Goal: Task Accomplishment & Management: Complete application form

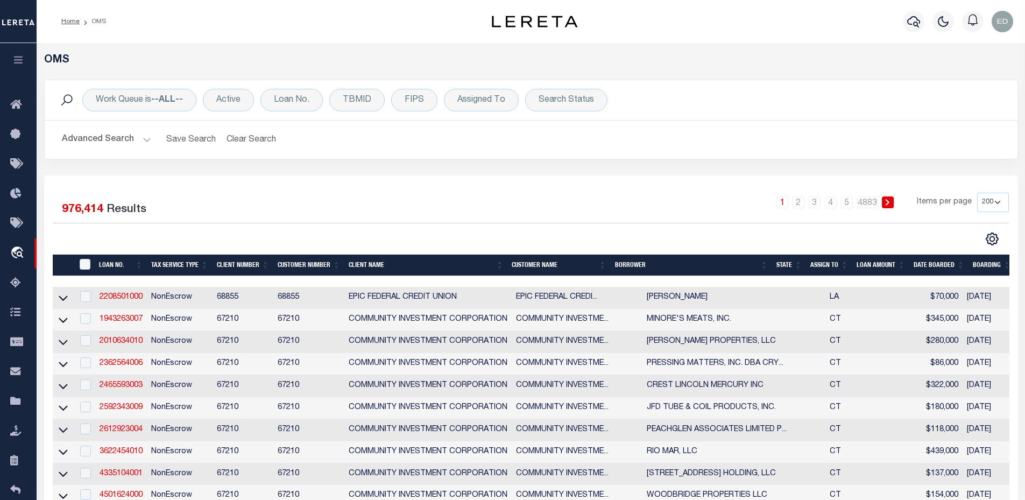
select select "200"
click at [295, 101] on div "Loan No." at bounding box center [291, 100] width 62 height 23
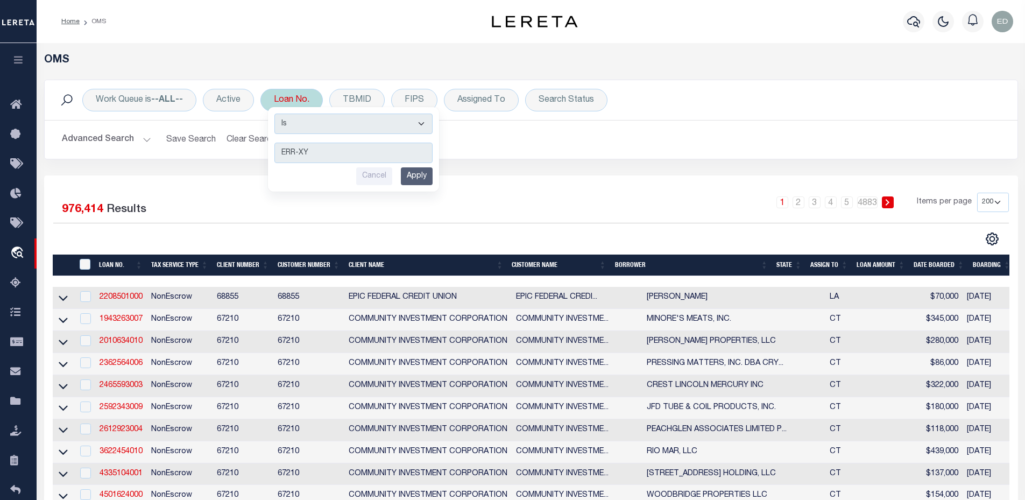
type input "ERR-XY"
click at [345, 123] on select "Is Contains" at bounding box center [353, 124] width 158 height 20
select select "c"
click at [276, 114] on select "Is Contains" at bounding box center [353, 124] width 158 height 20
click at [417, 174] on input "Apply" at bounding box center [417, 176] width 32 height 18
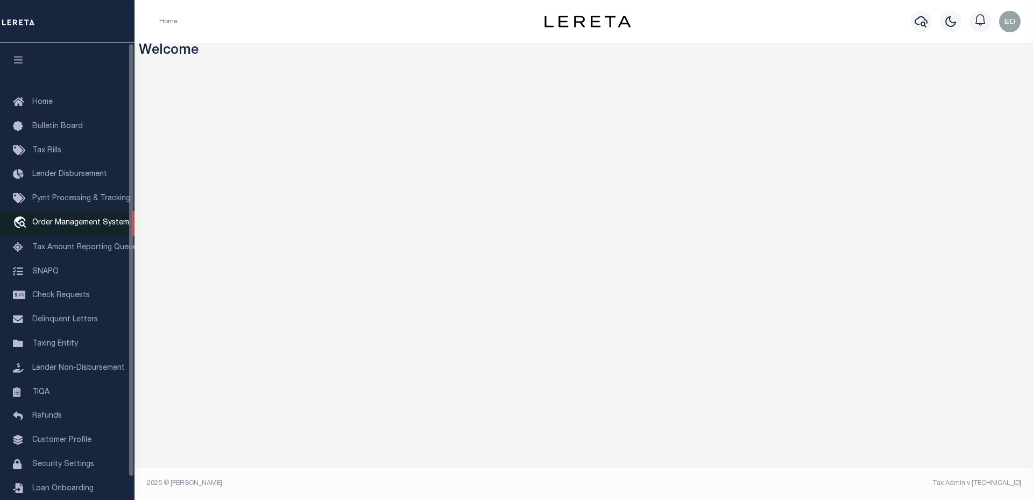
click at [63, 227] on span "Order Management System" at bounding box center [80, 223] width 97 height 8
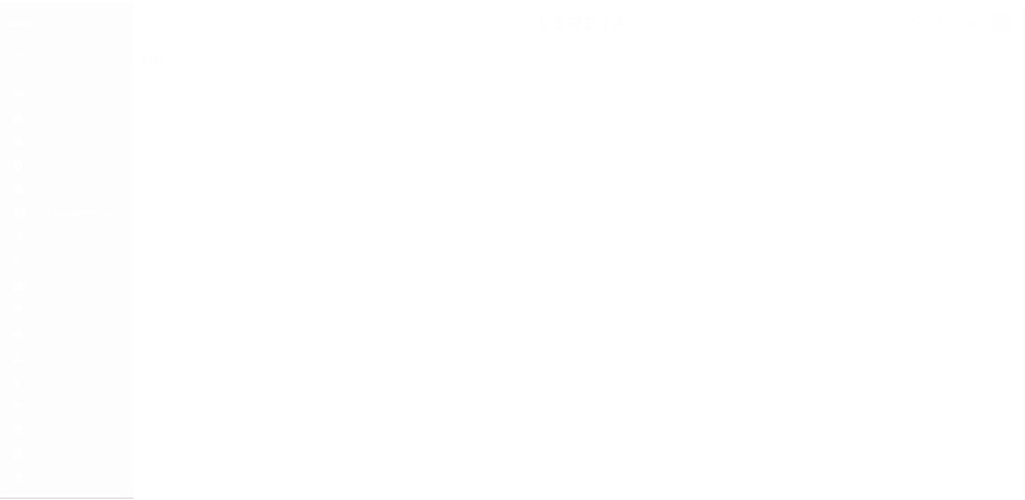
scroll to position [24, 0]
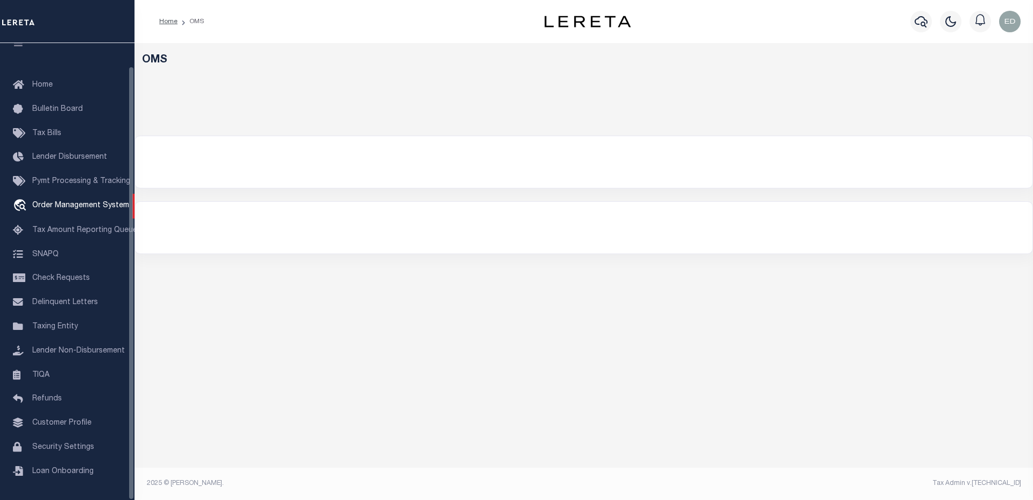
select select "200"
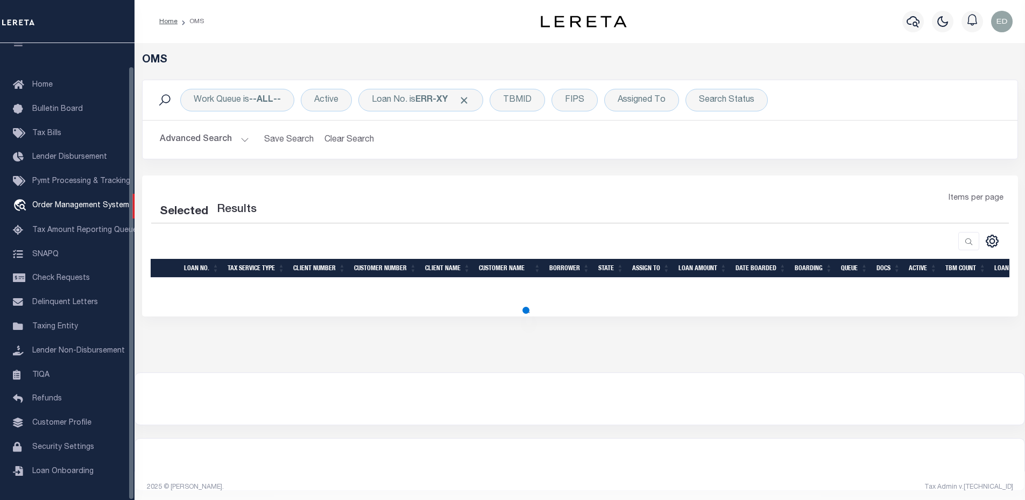
select select "200"
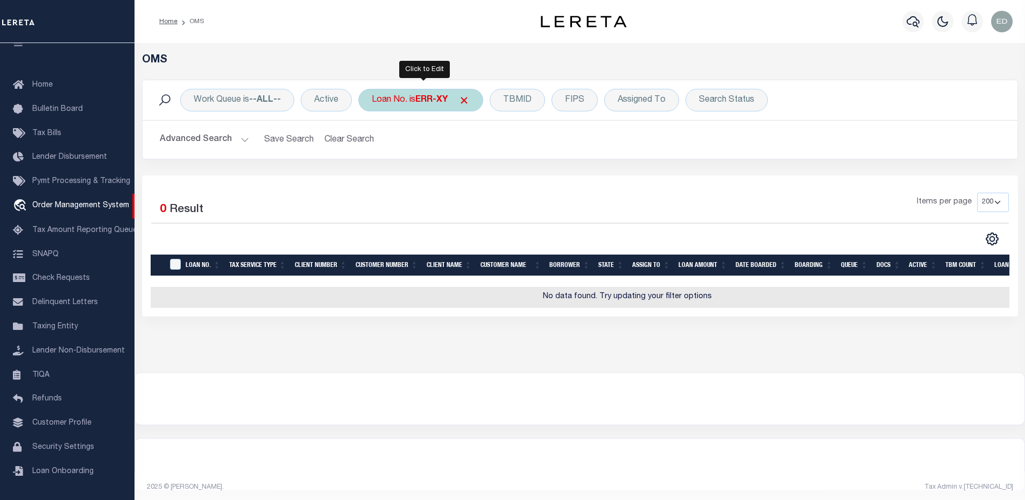
click at [419, 105] on div "Loan No. is ERR-XY" at bounding box center [420, 100] width 125 height 23
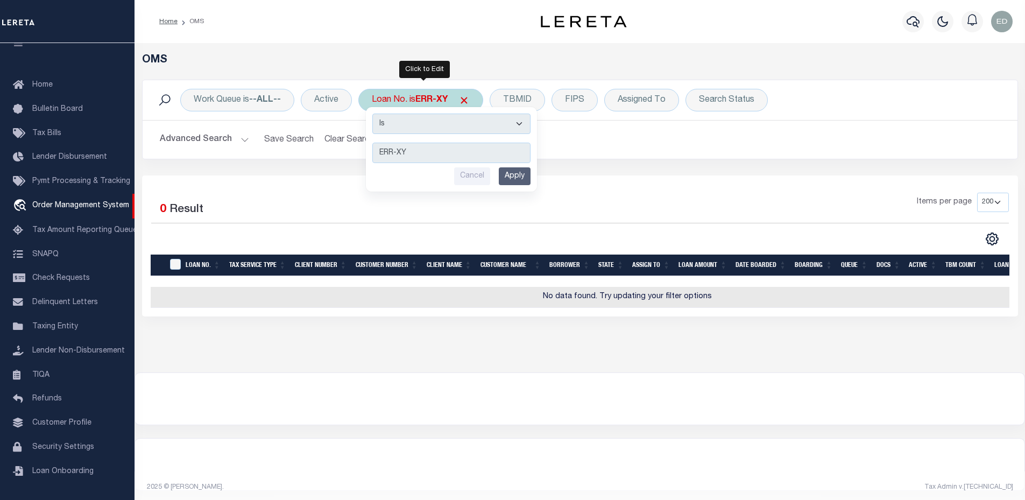
drag, startPoint x: 401, startPoint y: 125, endPoint x: 401, endPoint y: 133, distance: 8.1
click at [401, 125] on select "Is Contains" at bounding box center [451, 124] width 158 height 20
select select "c"
click at [373, 114] on select "Is Contains" at bounding box center [451, 124] width 158 height 20
click at [522, 170] on input "Apply" at bounding box center [515, 176] width 32 height 18
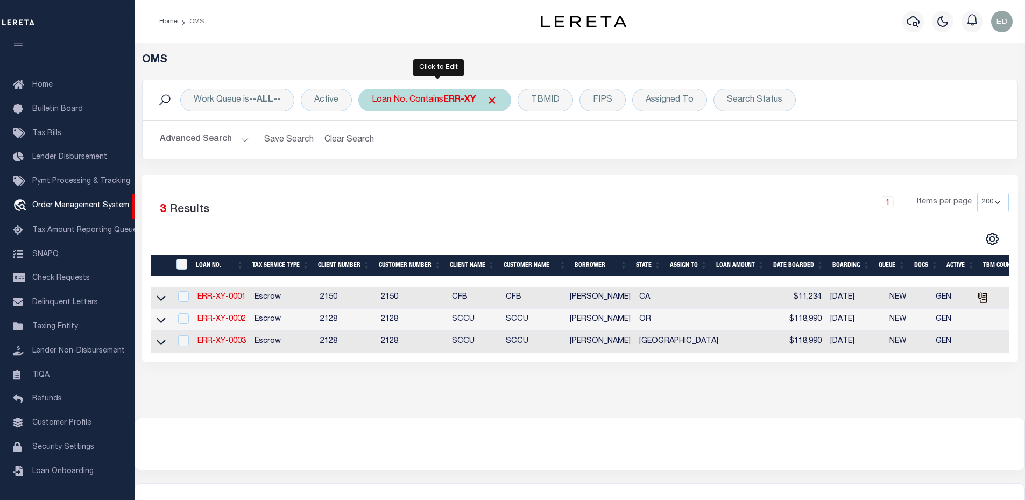
click at [418, 110] on div "Loan No. Contains ERR-XY" at bounding box center [434, 100] width 153 height 23
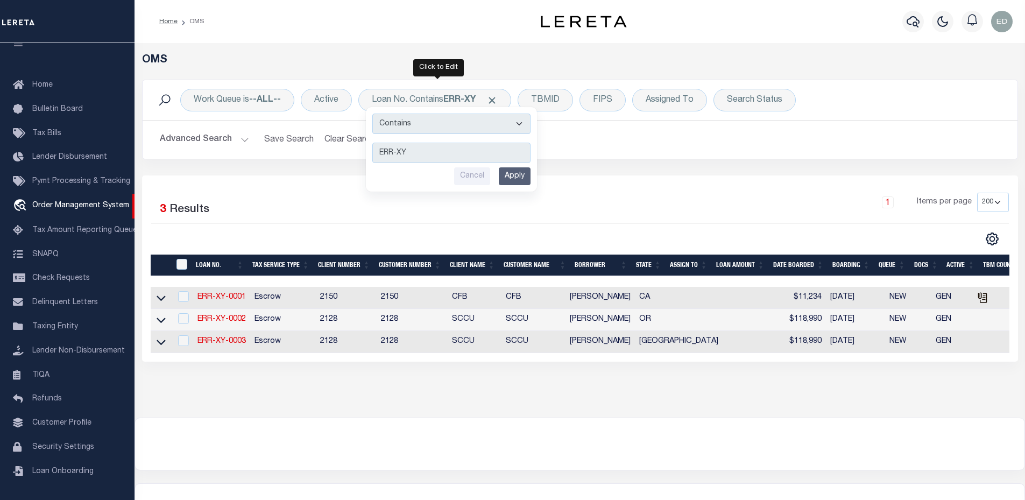
click at [511, 172] on input "Apply" at bounding box center [515, 176] width 32 height 18
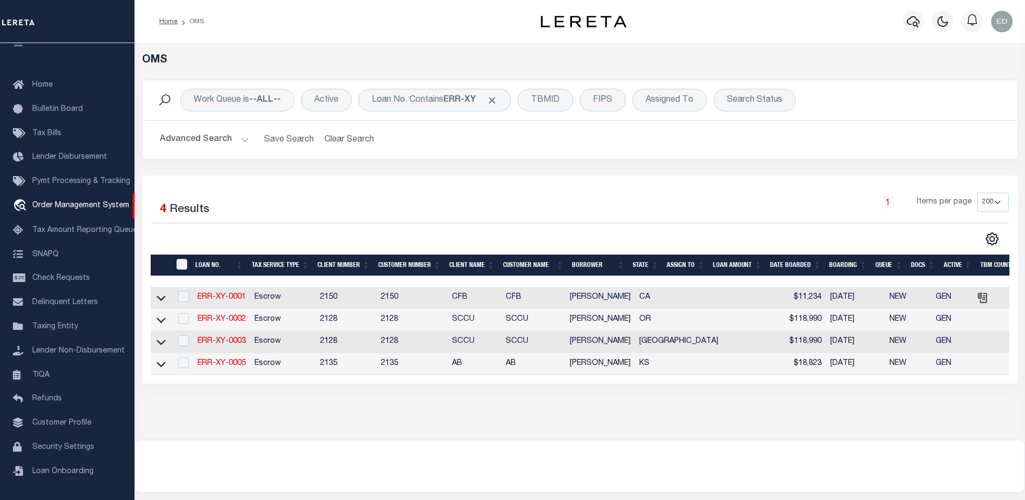
click at [238, 367] on link "ERR-XY-0005" at bounding box center [221, 363] width 48 height 8
type input "ERR-XY-0005"
type input "John Brown"
select select
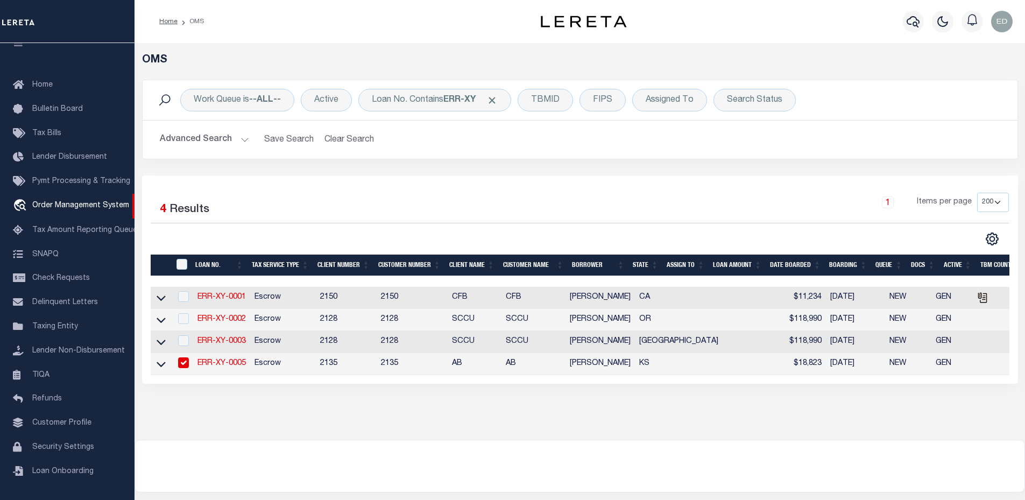
type input "09/08/2025"
select select "20"
select select "Escrow"
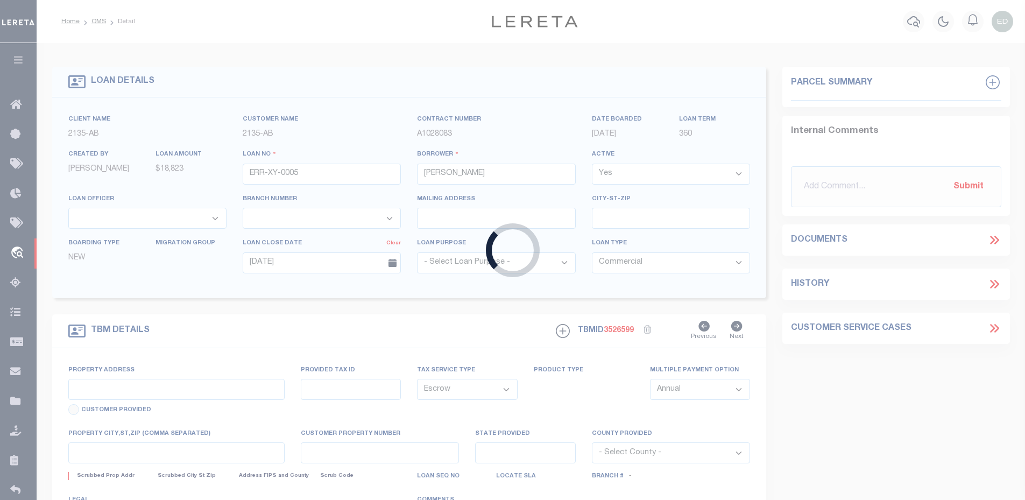
type input "7519 E LEEWOOD CIR"
type input "WICHITA KS 67226-2244"
type input "KS"
select select "2"
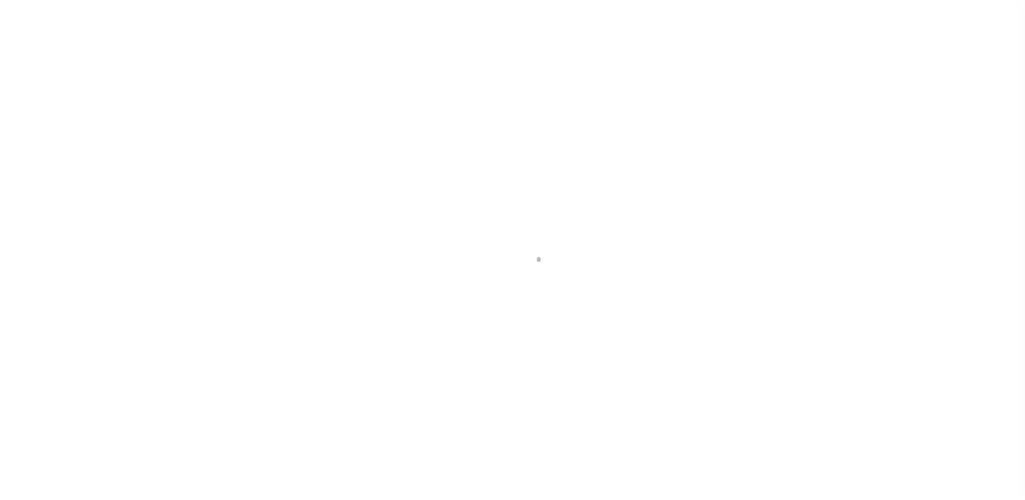
select select "20"
select select "Escrow"
type input "[STREET_ADDRESS]"
type input "WICHITA KS 67226-2244"
type input "KS"
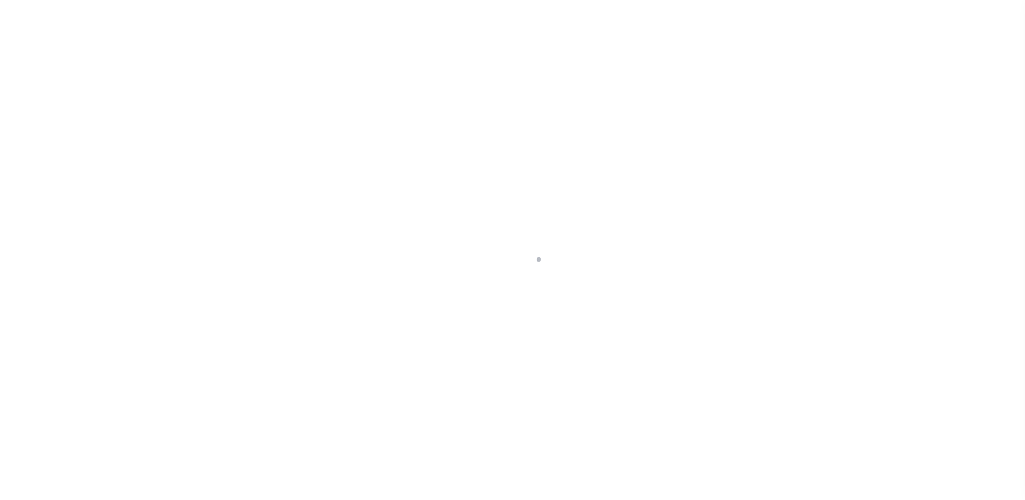
select select
select select "2"
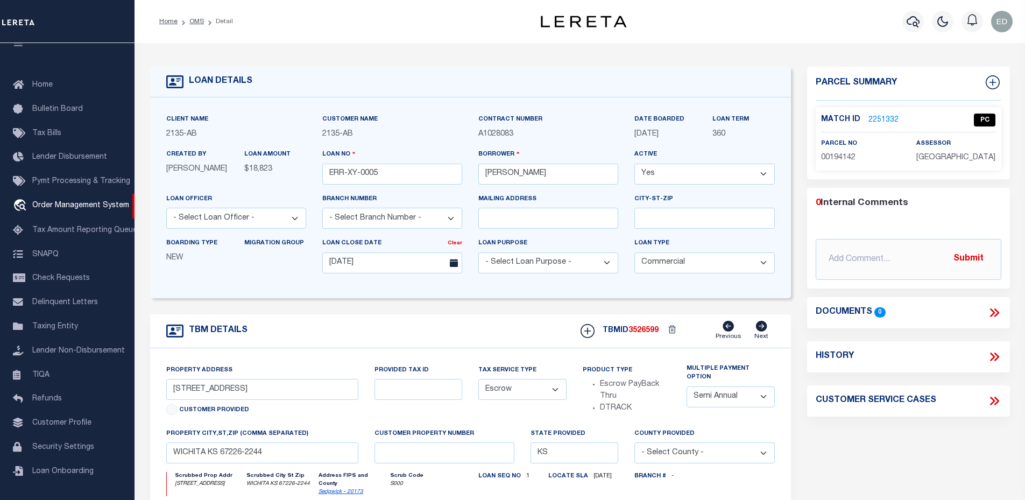
click at [996, 312] on icon at bounding box center [994, 313] width 14 height 14
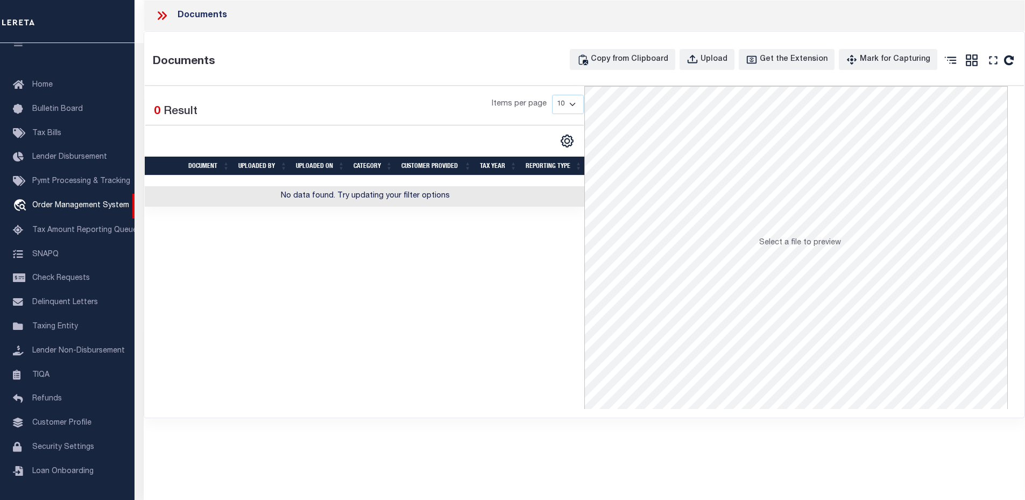
click at [163, 15] on icon at bounding box center [162, 16] width 14 height 14
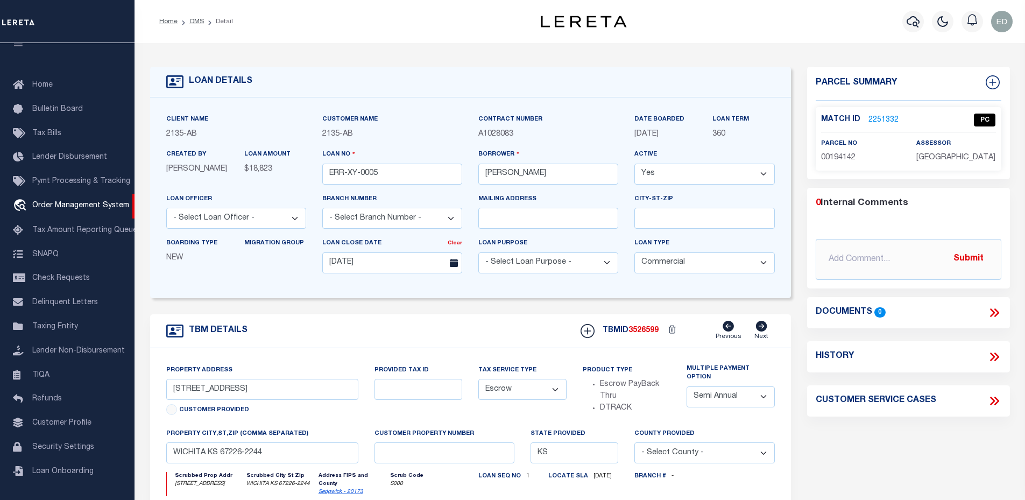
click at [870, 117] on link "2251332" at bounding box center [884, 120] width 30 height 11
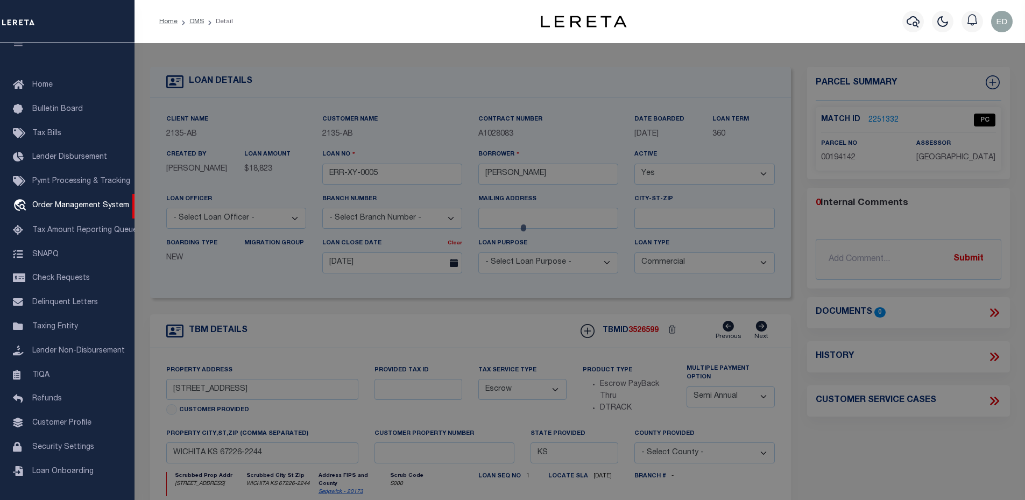
checkbox input "false"
select select "QC"
type input "RUSSELL,VIOLA L"
select select "ATL"
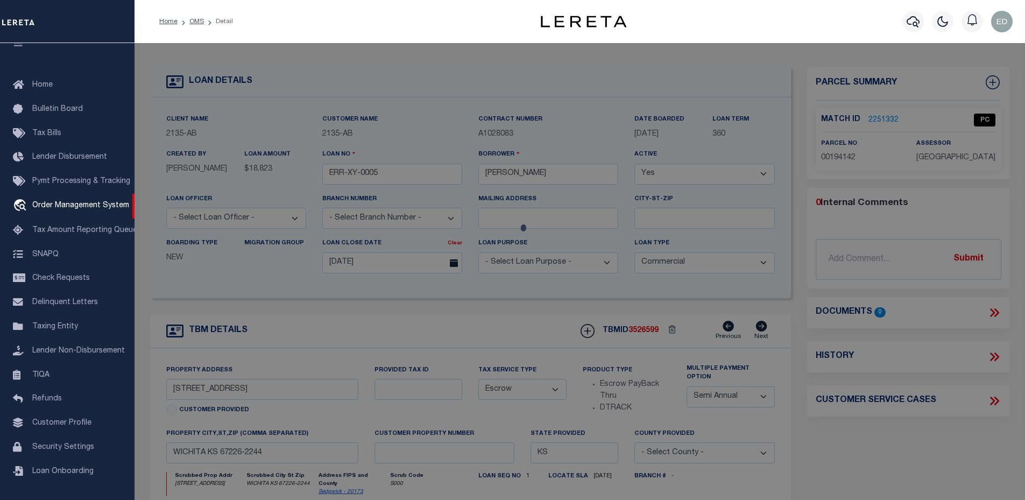
select select "ADD"
type input "[STREET_ADDRESS]"
checkbox input "false"
type input "WICHITA, KS 67226"
type textarea "LOT 12 BLOCK 2 COTTONWOOD VILLAGE EIGHTH ADD."
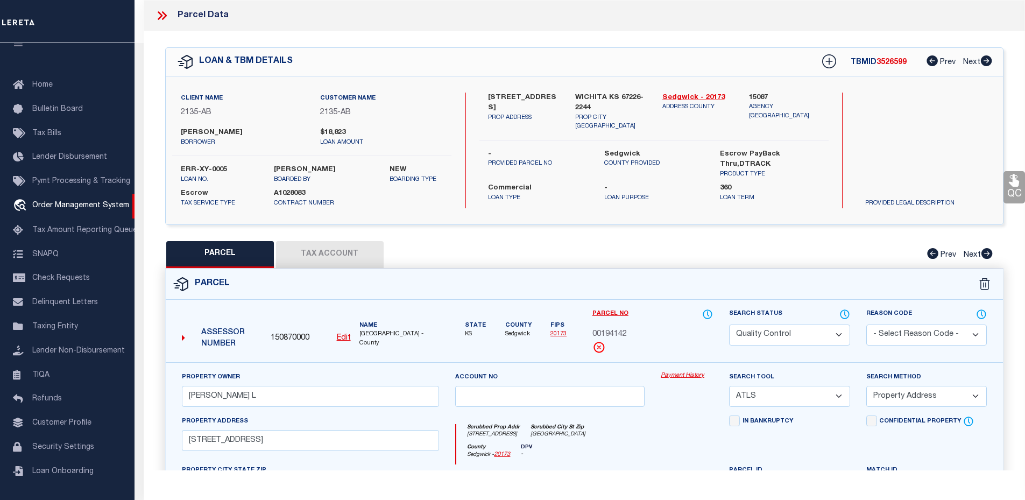
click at [164, 19] on icon at bounding box center [164, 15] width 5 height 9
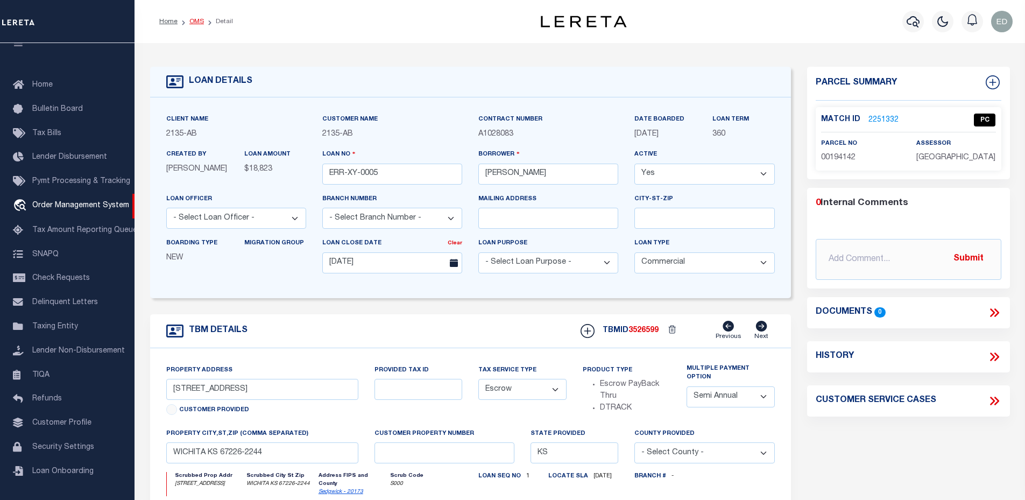
click at [193, 18] on link "OMS" at bounding box center [196, 21] width 15 height 6
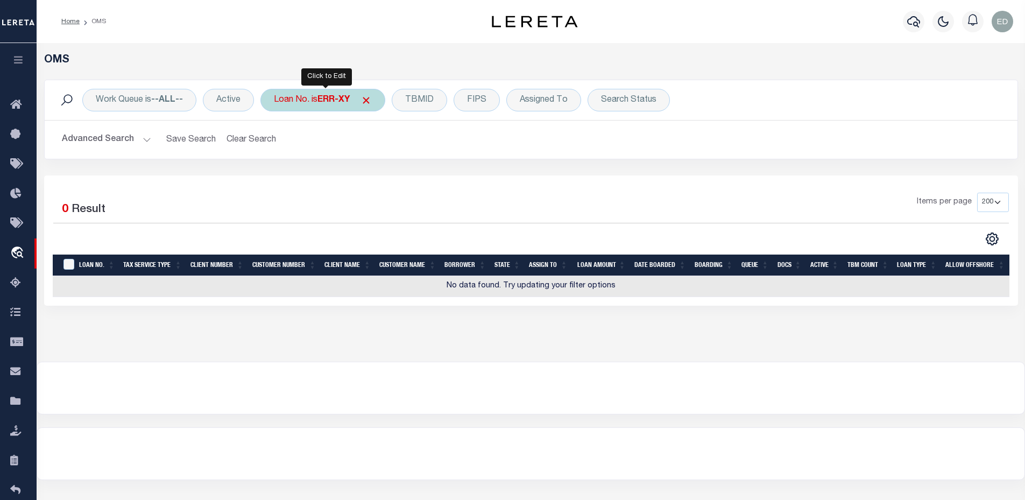
click at [329, 96] on b "ERR-XY" at bounding box center [333, 100] width 32 height 9
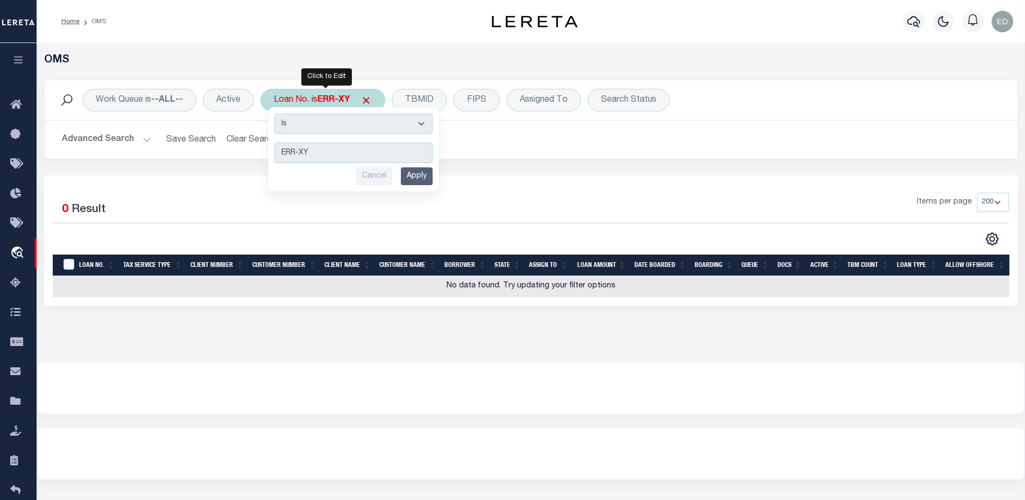
click at [324, 131] on select "Is Contains" at bounding box center [353, 124] width 158 height 20
select select "c"
click at [276, 114] on select "Is Contains" at bounding box center [353, 124] width 158 height 20
click at [416, 170] on input "Apply" at bounding box center [417, 176] width 32 height 18
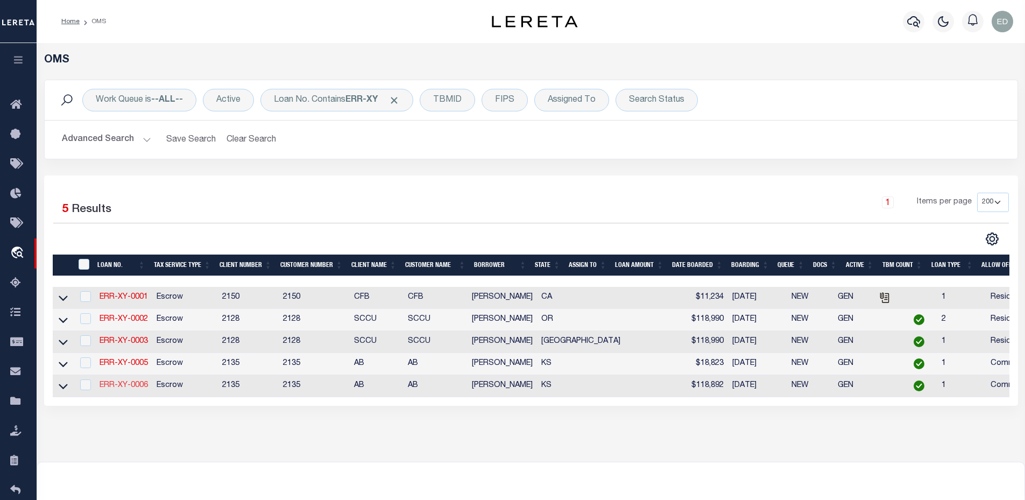
click at [118, 387] on link "ERR-XY-0006" at bounding box center [124, 386] width 48 height 8
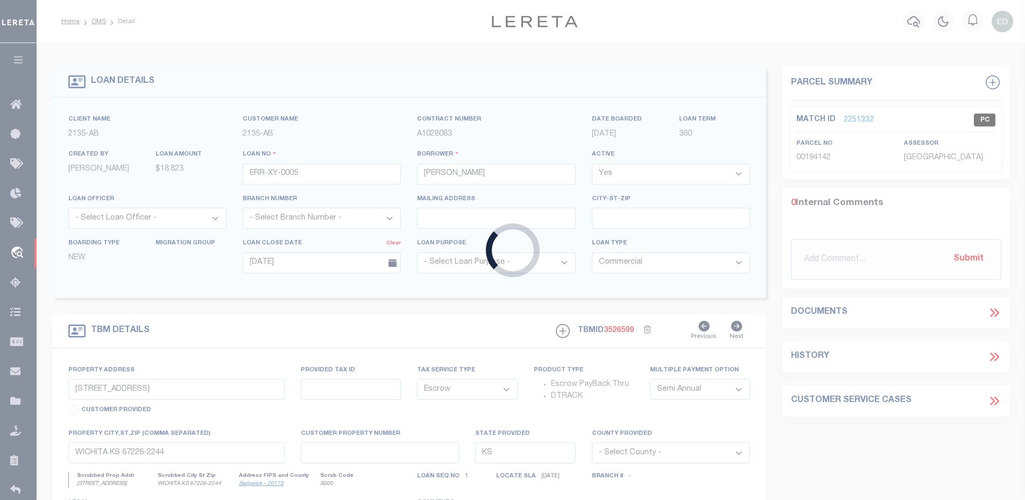
type input "ERR-XY-0006"
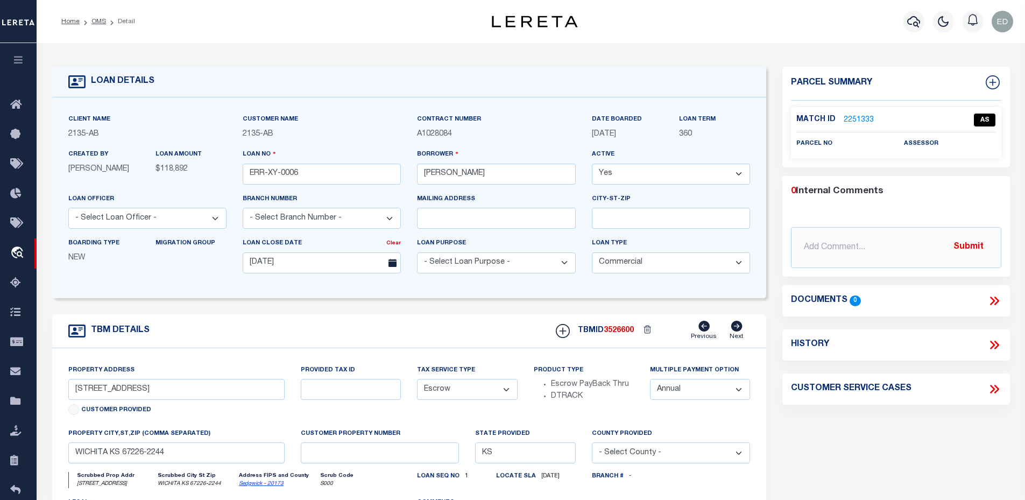
scroll to position [54, 0]
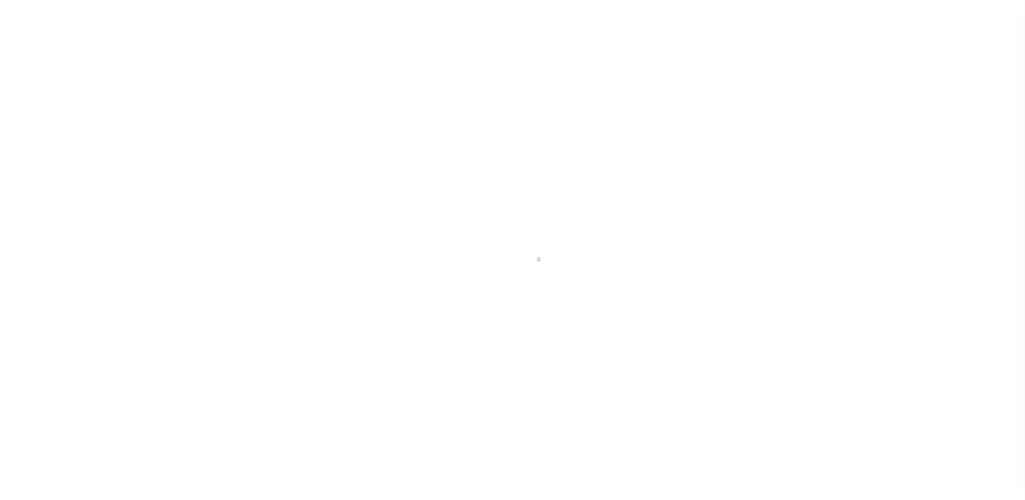
select select "20"
select select "Escrow"
select select "2"
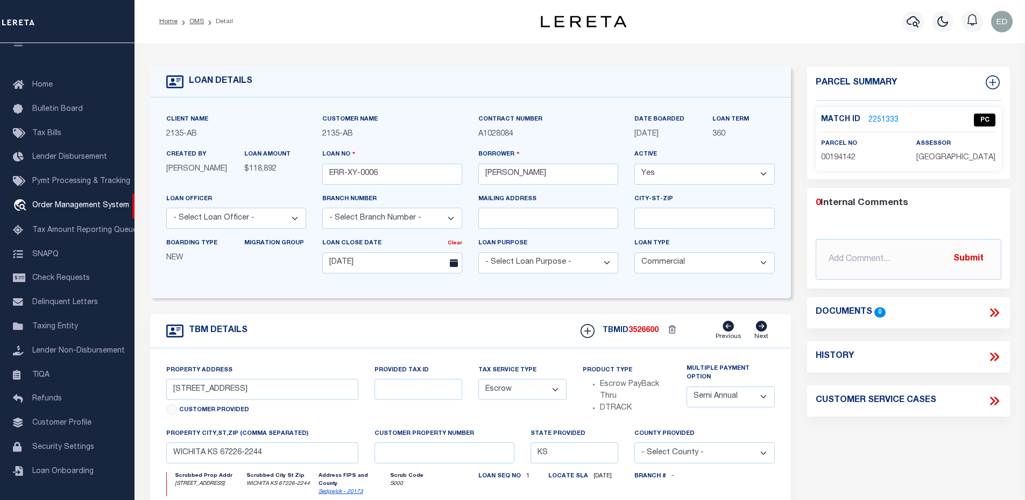
click at [989, 306] on icon at bounding box center [994, 313] width 14 height 14
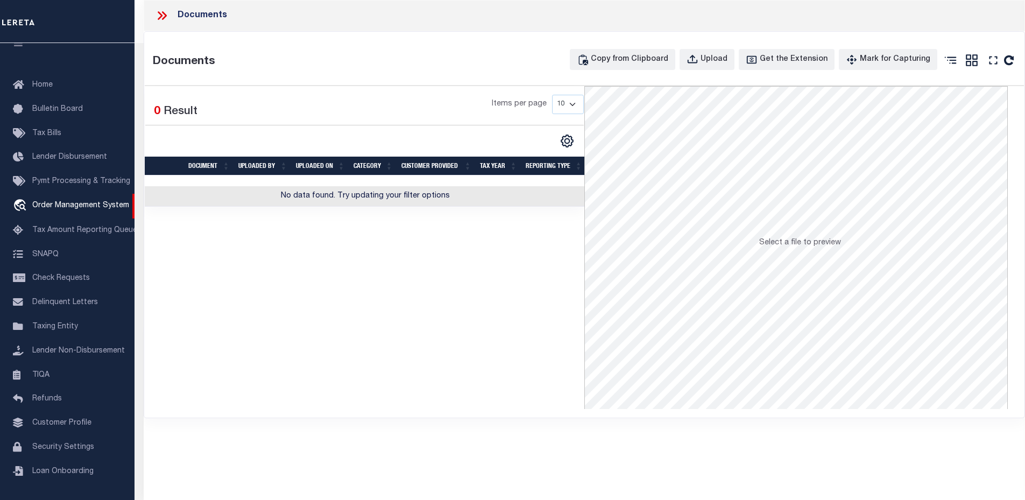
click at [163, 16] on icon at bounding box center [162, 16] width 14 height 14
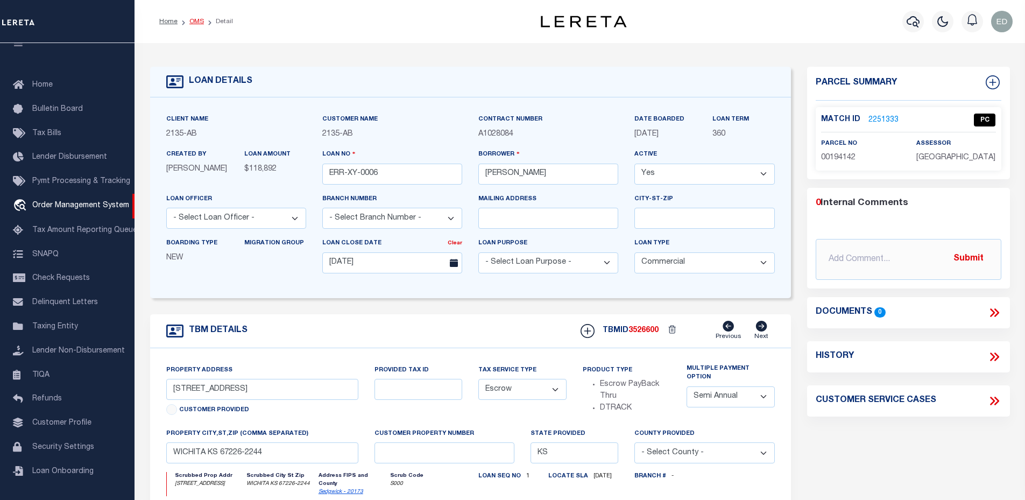
click at [192, 18] on link "OMS" at bounding box center [196, 21] width 15 height 6
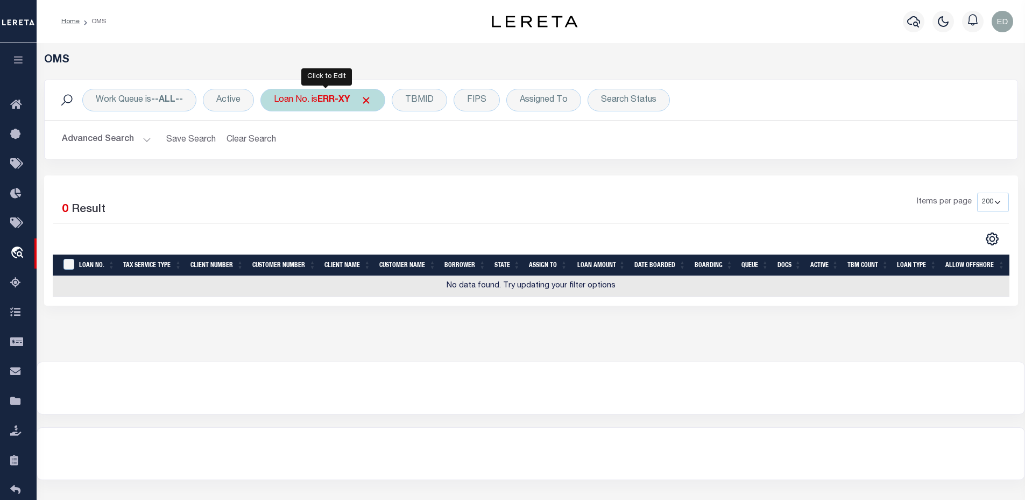
click at [319, 96] on div "Loan No. is ERR-XY" at bounding box center [322, 100] width 125 height 23
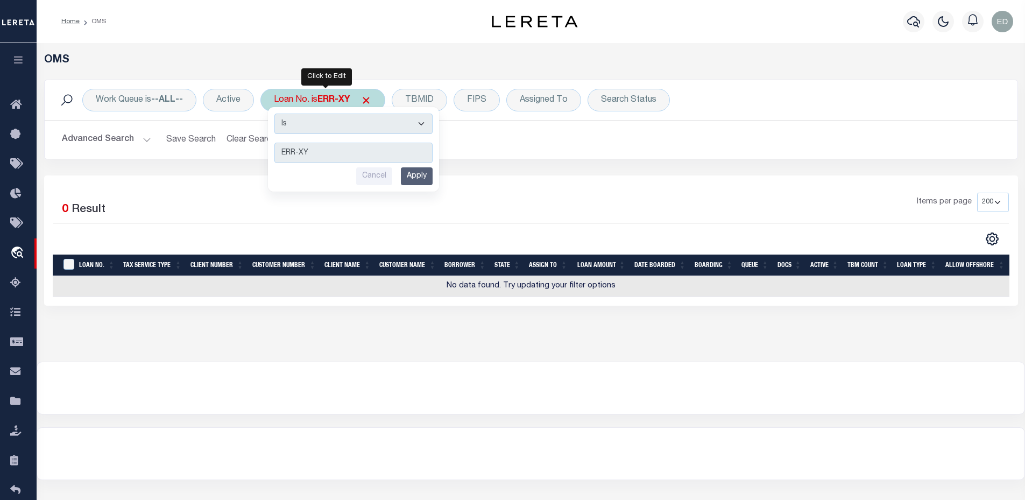
drag, startPoint x: 324, startPoint y: 126, endPoint x: 323, endPoint y: 134, distance: 7.7
click at [324, 126] on select "Is Contains" at bounding box center [353, 124] width 158 height 20
select select "c"
click at [276, 114] on select "Is Contains" at bounding box center [353, 124] width 158 height 20
click at [411, 172] on input "Apply" at bounding box center [417, 176] width 32 height 18
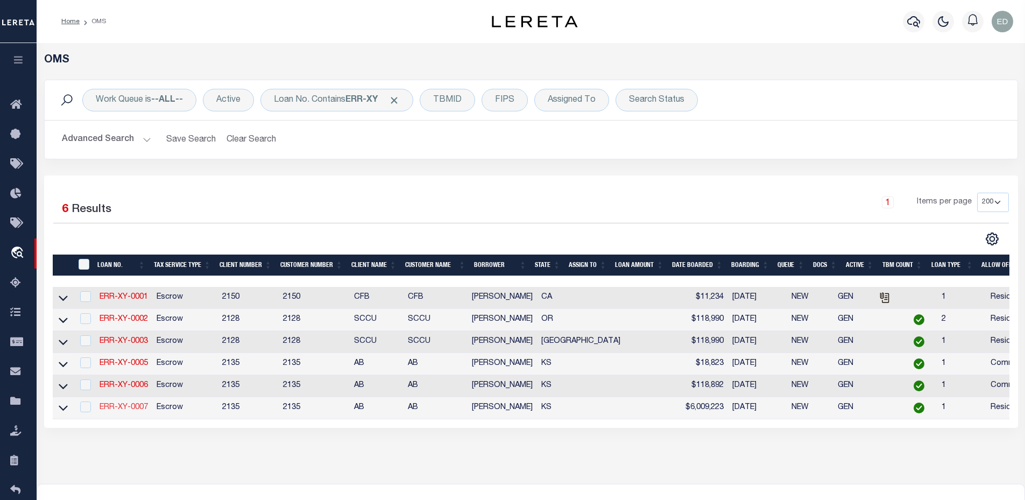
click at [139, 408] on link "ERR-XY-0007" at bounding box center [124, 408] width 48 height 8
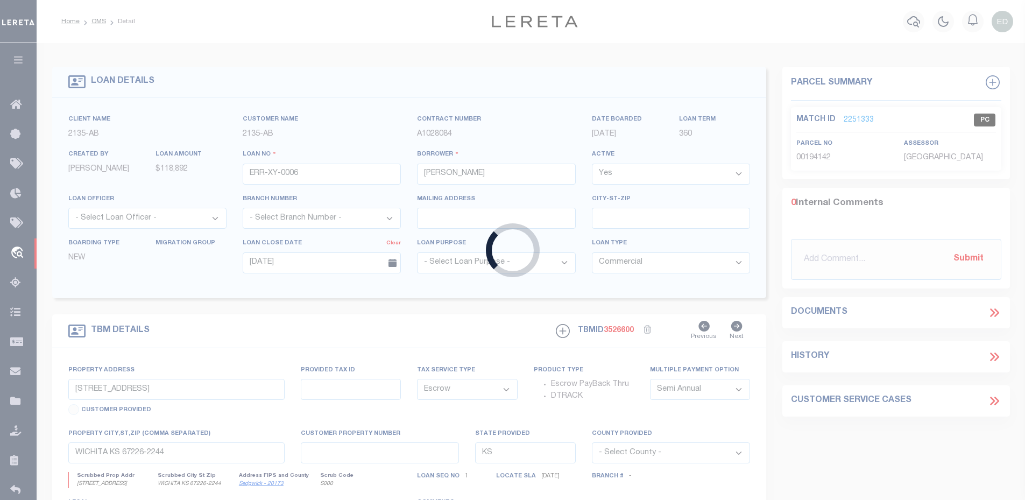
type input "ERR-XY-0007"
select select "10"
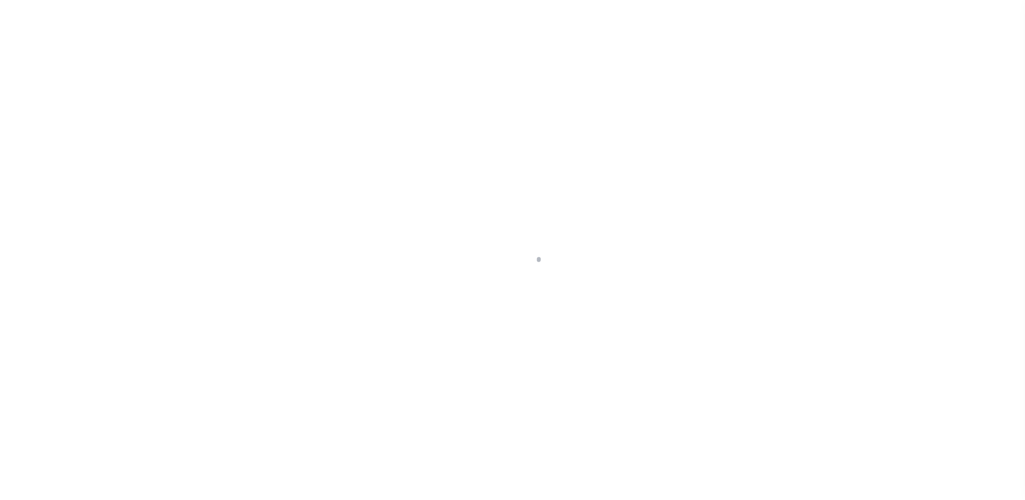
select select "10"
select select "Escrow"
select select "2"
select select "10"
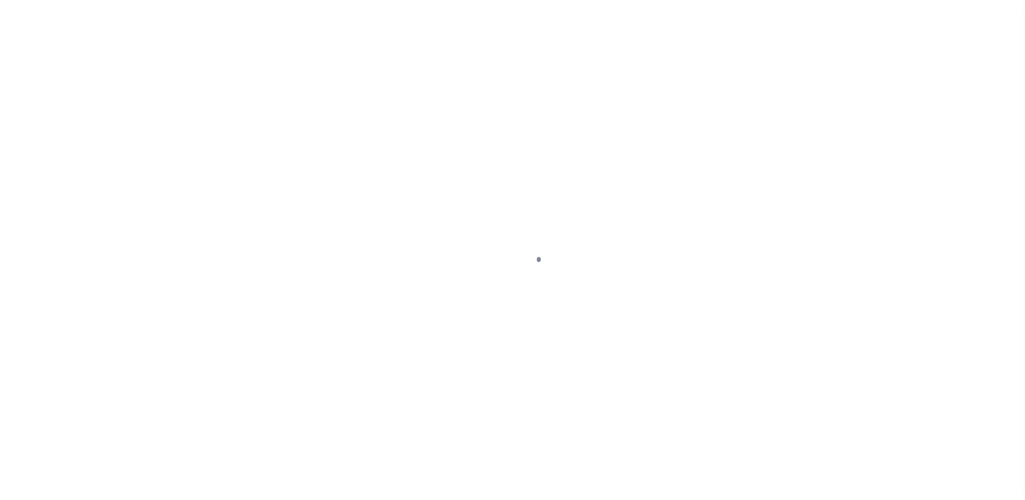
select select "Escrow"
select select "2"
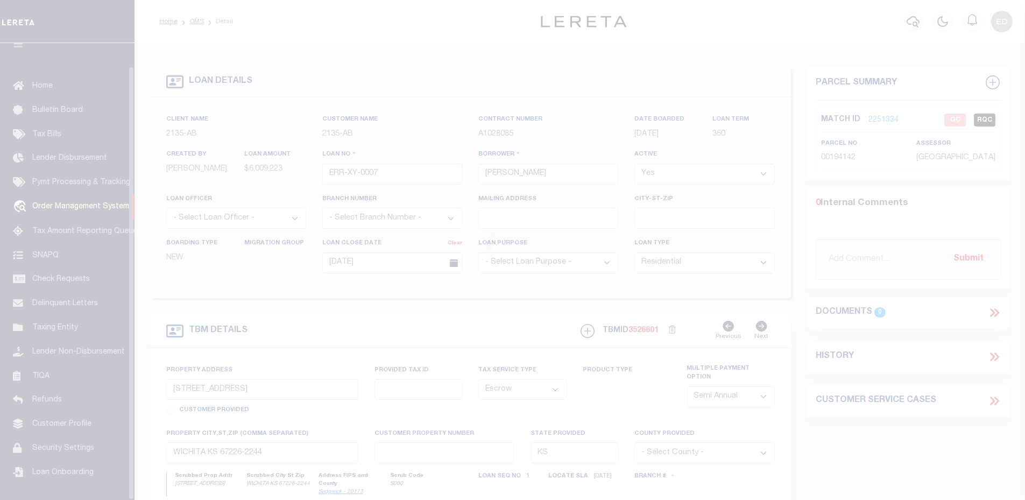
scroll to position [24, 0]
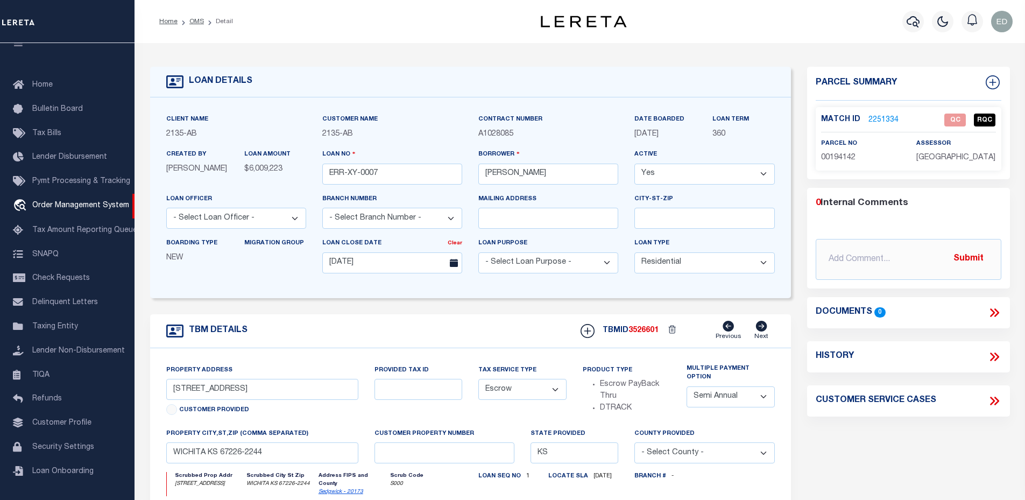
click at [869, 117] on link "2251334" at bounding box center [884, 120] width 30 height 11
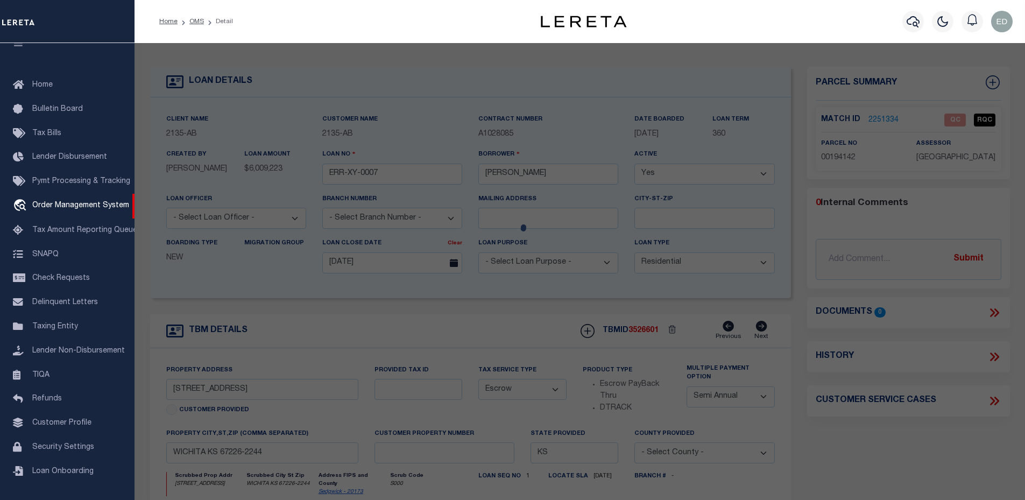
checkbox input "false"
select select "QC"
type input "[PERSON_NAME] L"
select select "ATL"
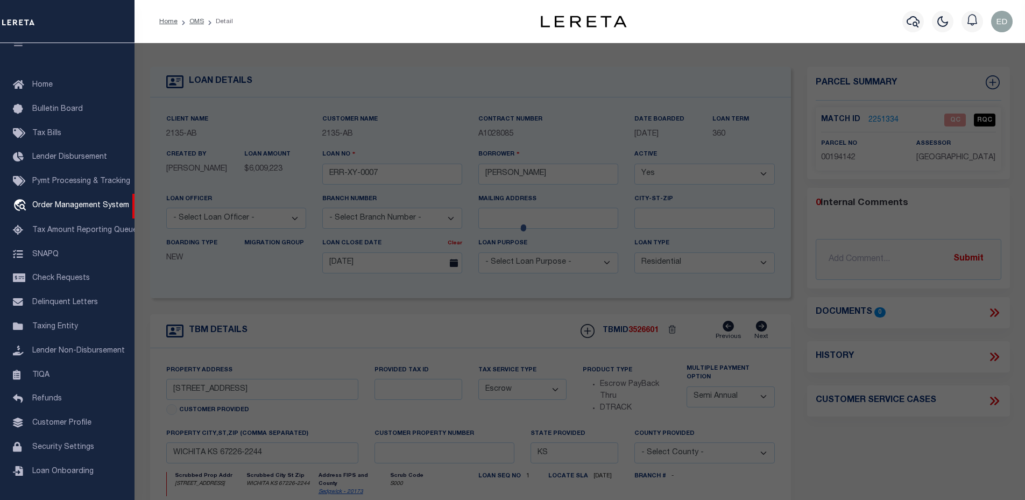
select select "ADD"
type input "[STREET_ADDRESS]"
checkbox input "false"
type input "[GEOGRAPHIC_DATA]"
type textarea "LOT 12 BLOCK 2 [GEOGRAPHIC_DATA] EIGHTH ADD."
